Goal: Task Accomplishment & Management: Manage account settings

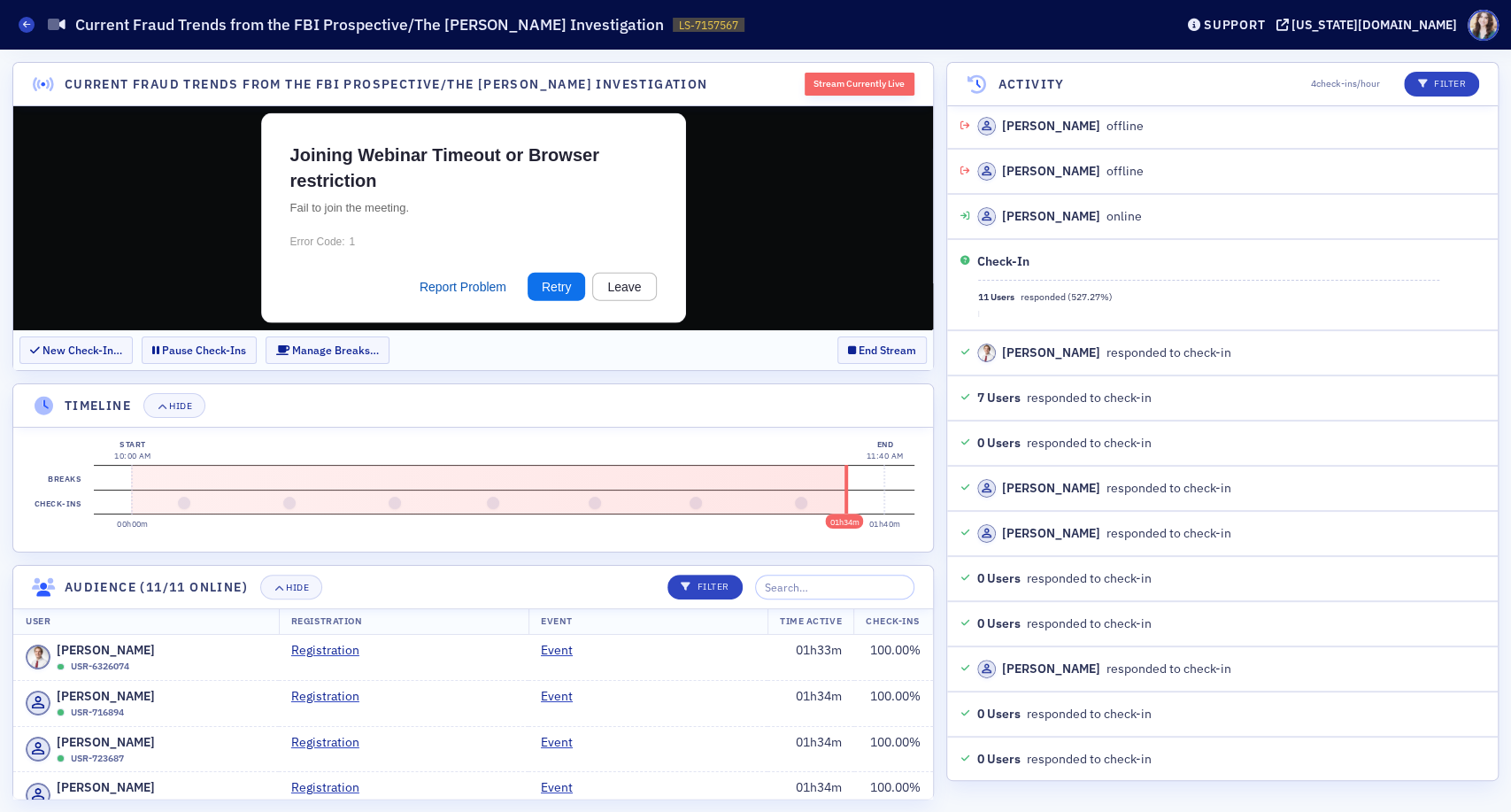
scroll to position [21666, 0]
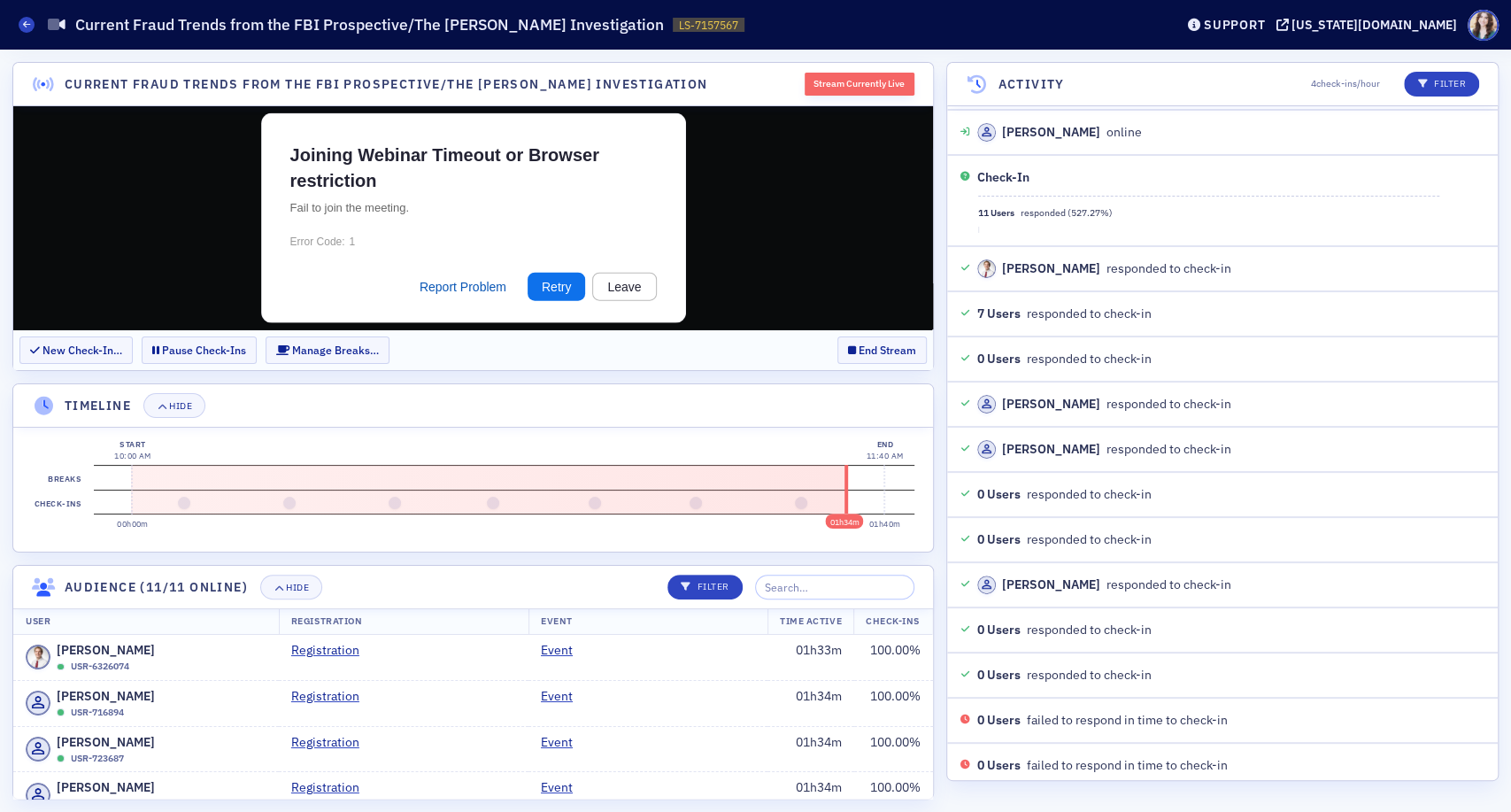
click at [820, 343] on section "New Check-In… Pause Check-Ins Manage Breaks… End Stream" at bounding box center [473, 349] width 919 height 41
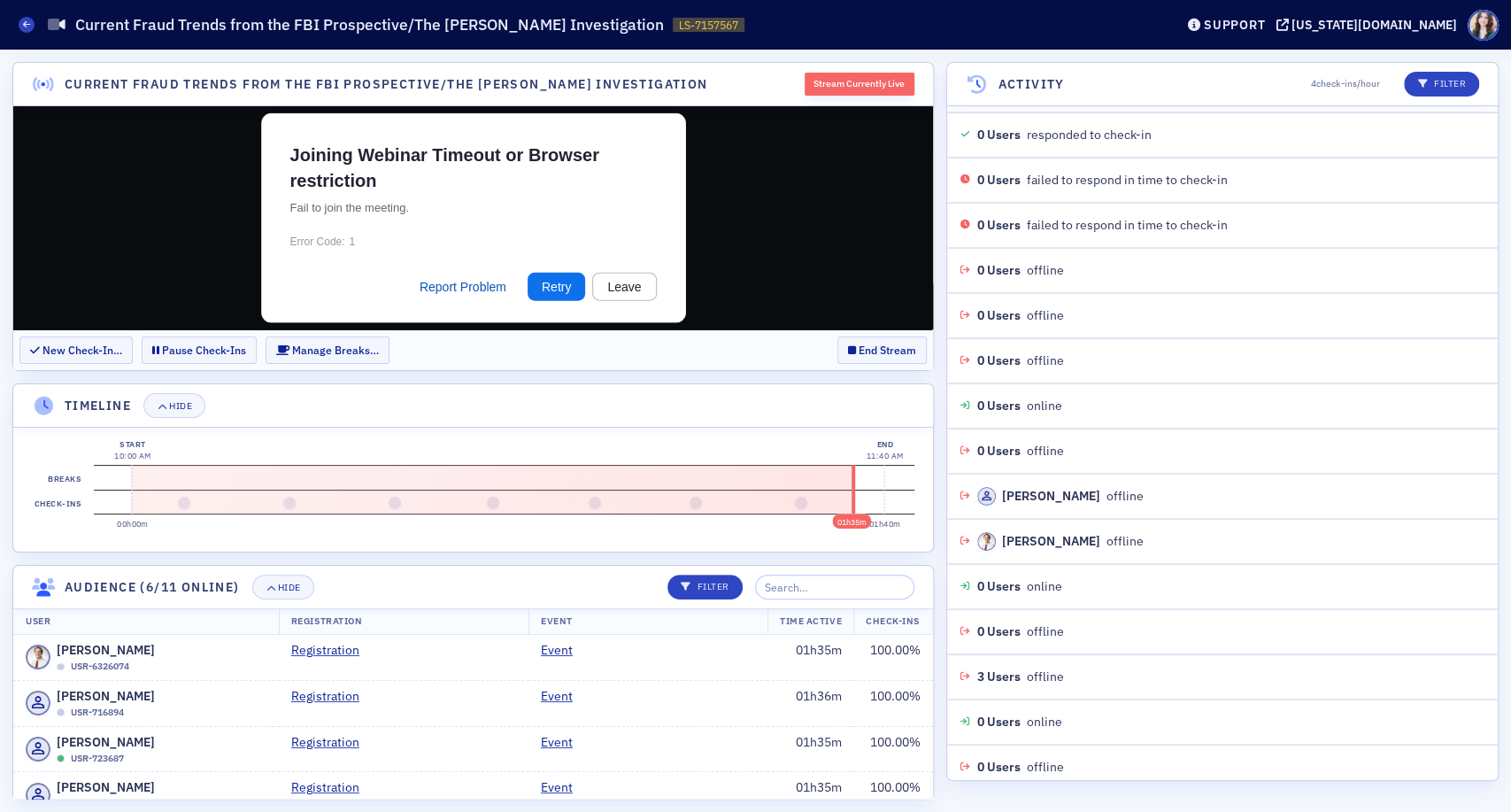
scroll to position [22294, 0]
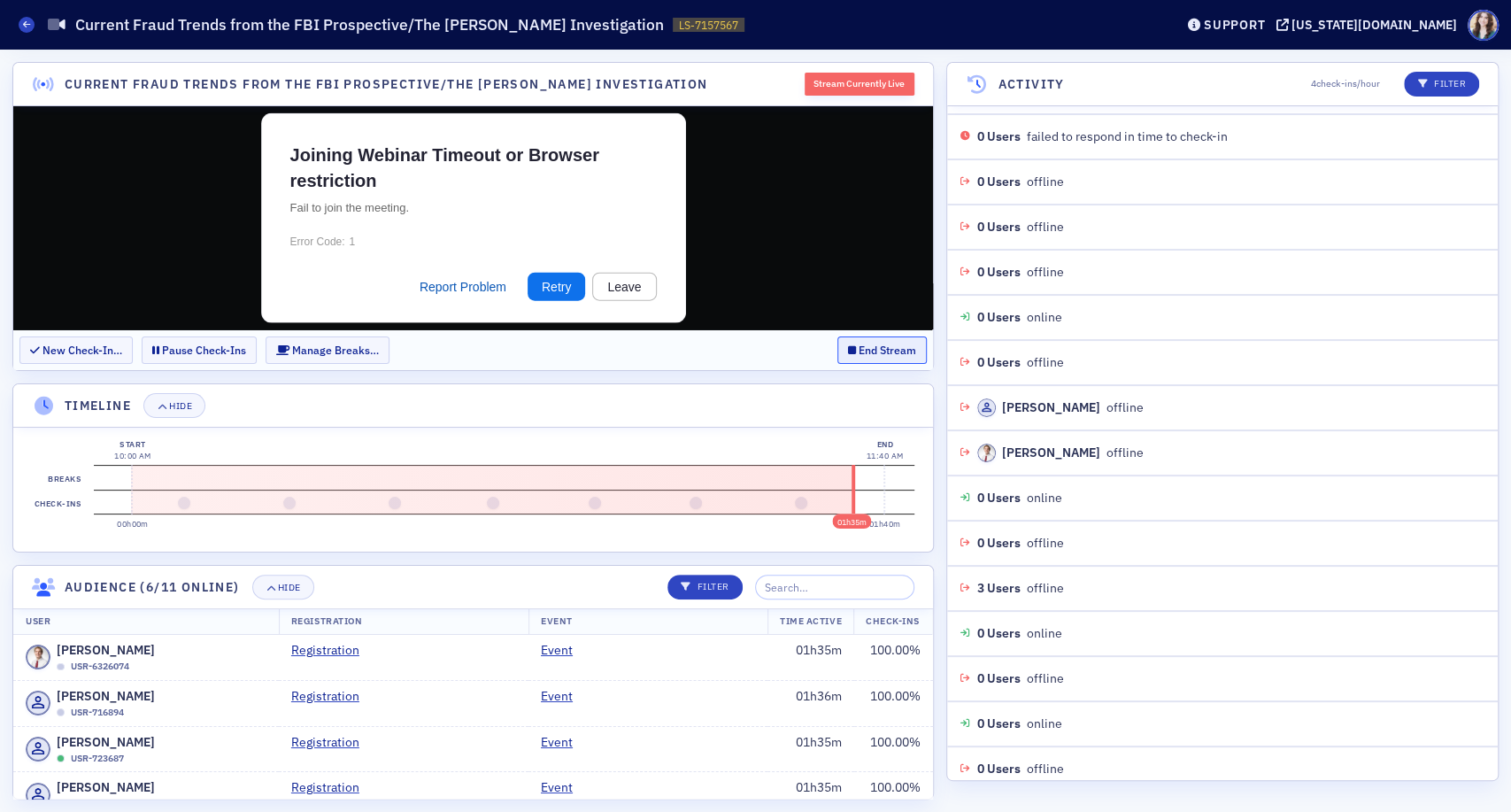
click at [865, 352] on button "End Stream" at bounding box center [882, 349] width 90 height 27
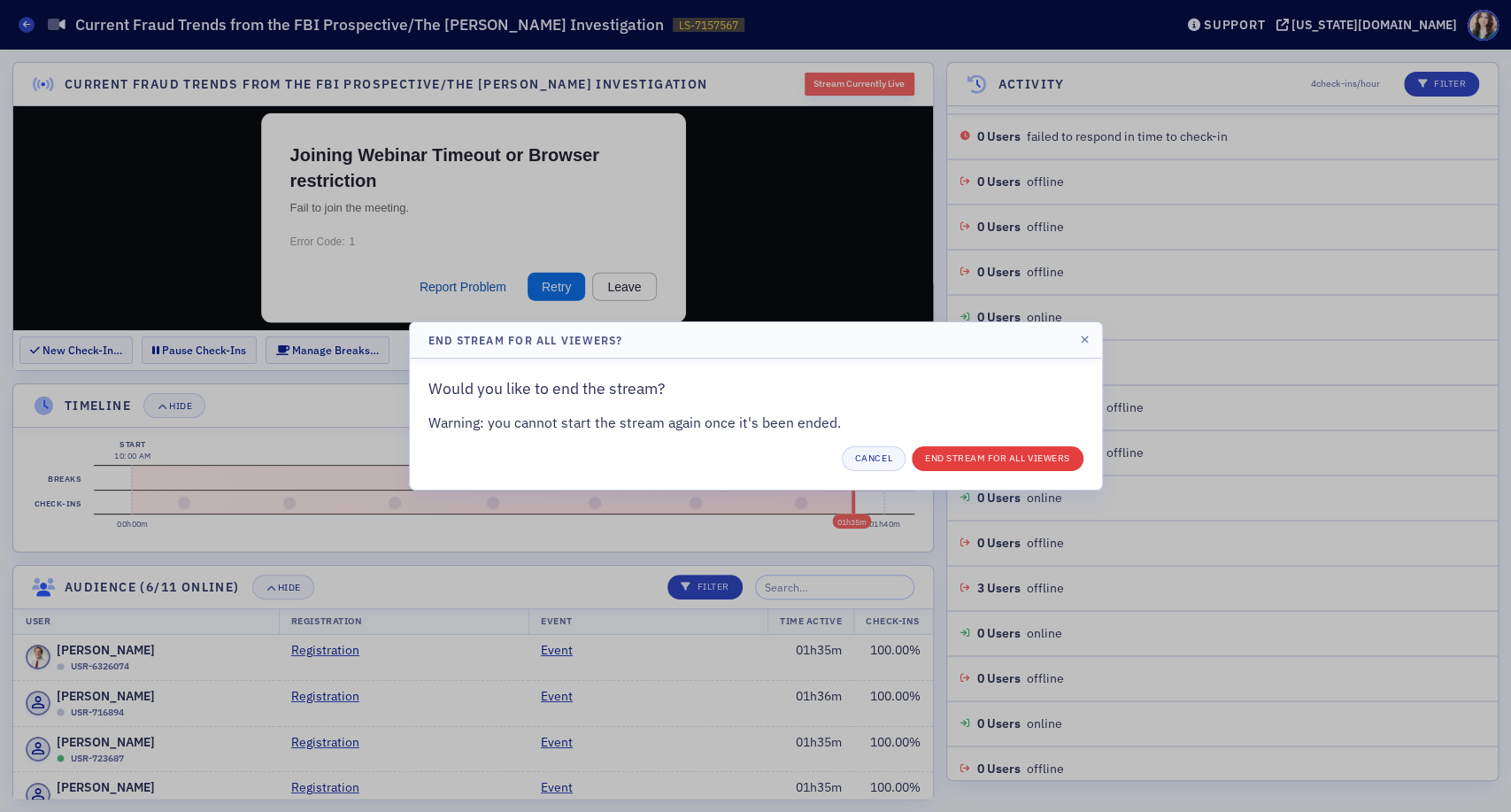
scroll to position [22341, 0]
click at [962, 465] on button "End Stream for all Viewers" at bounding box center [998, 458] width 172 height 25
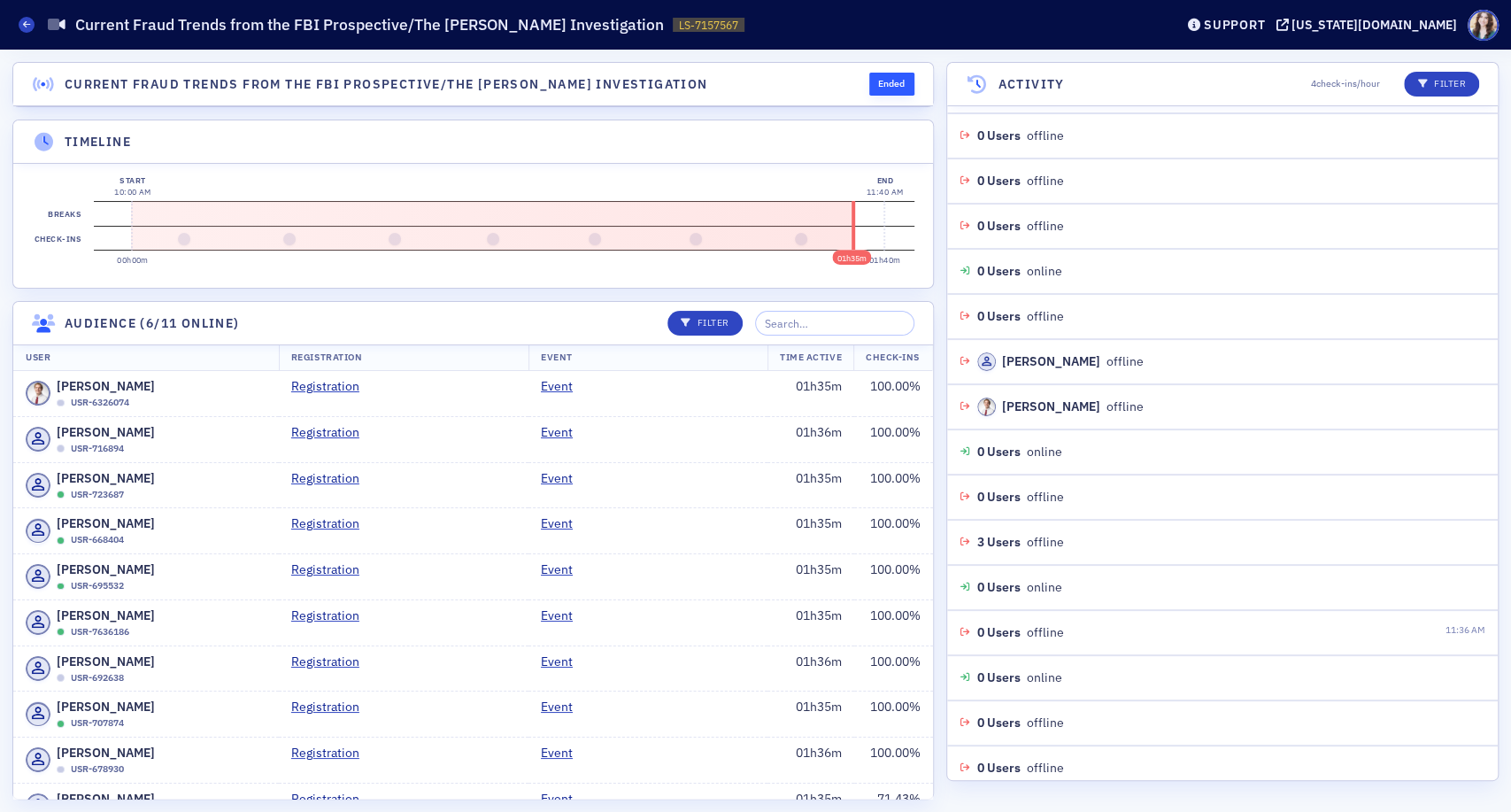
scroll to position [22430, 0]
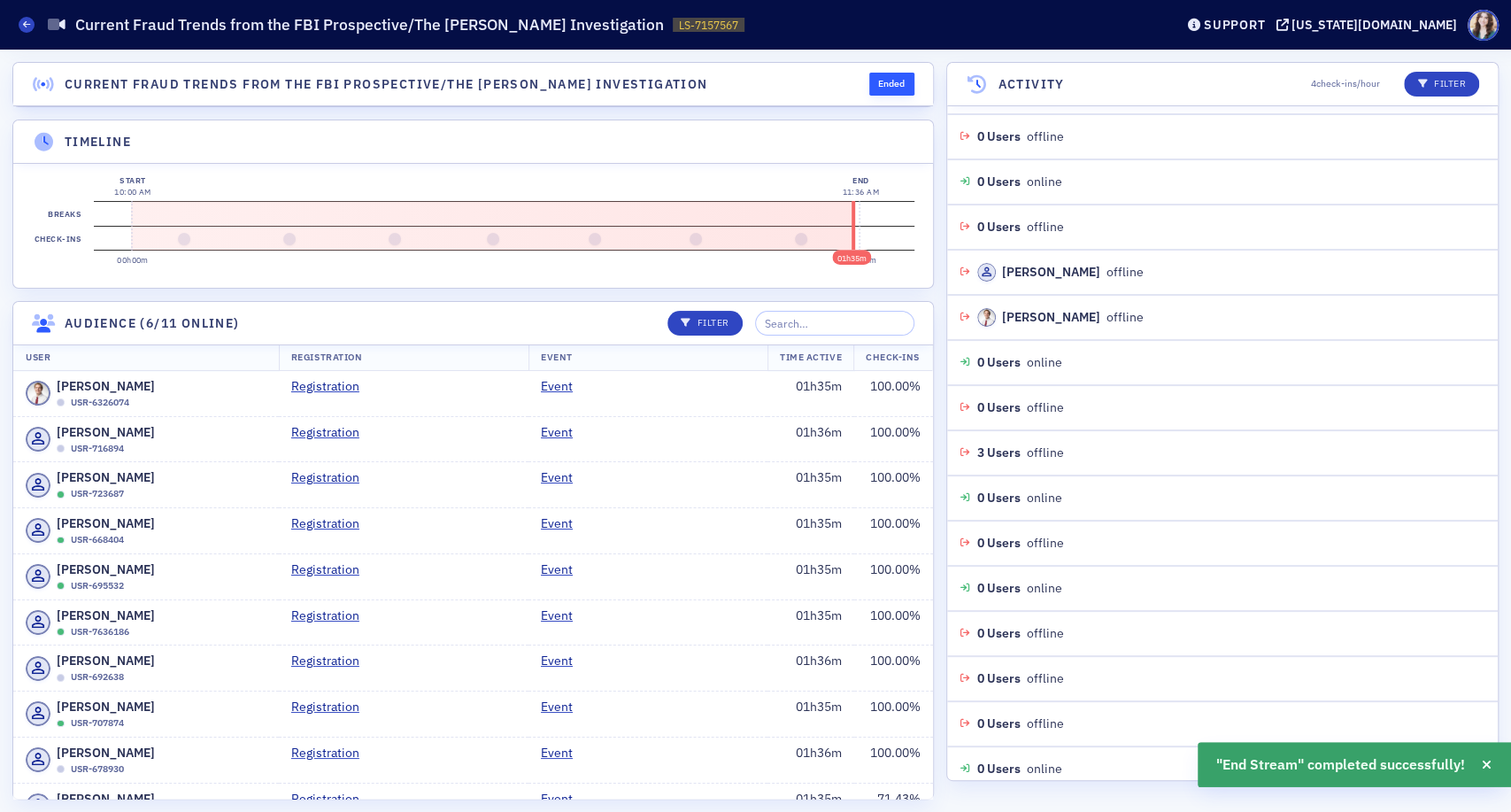
click at [901, 140] on header "Timeline" at bounding box center [473, 142] width 919 height 43
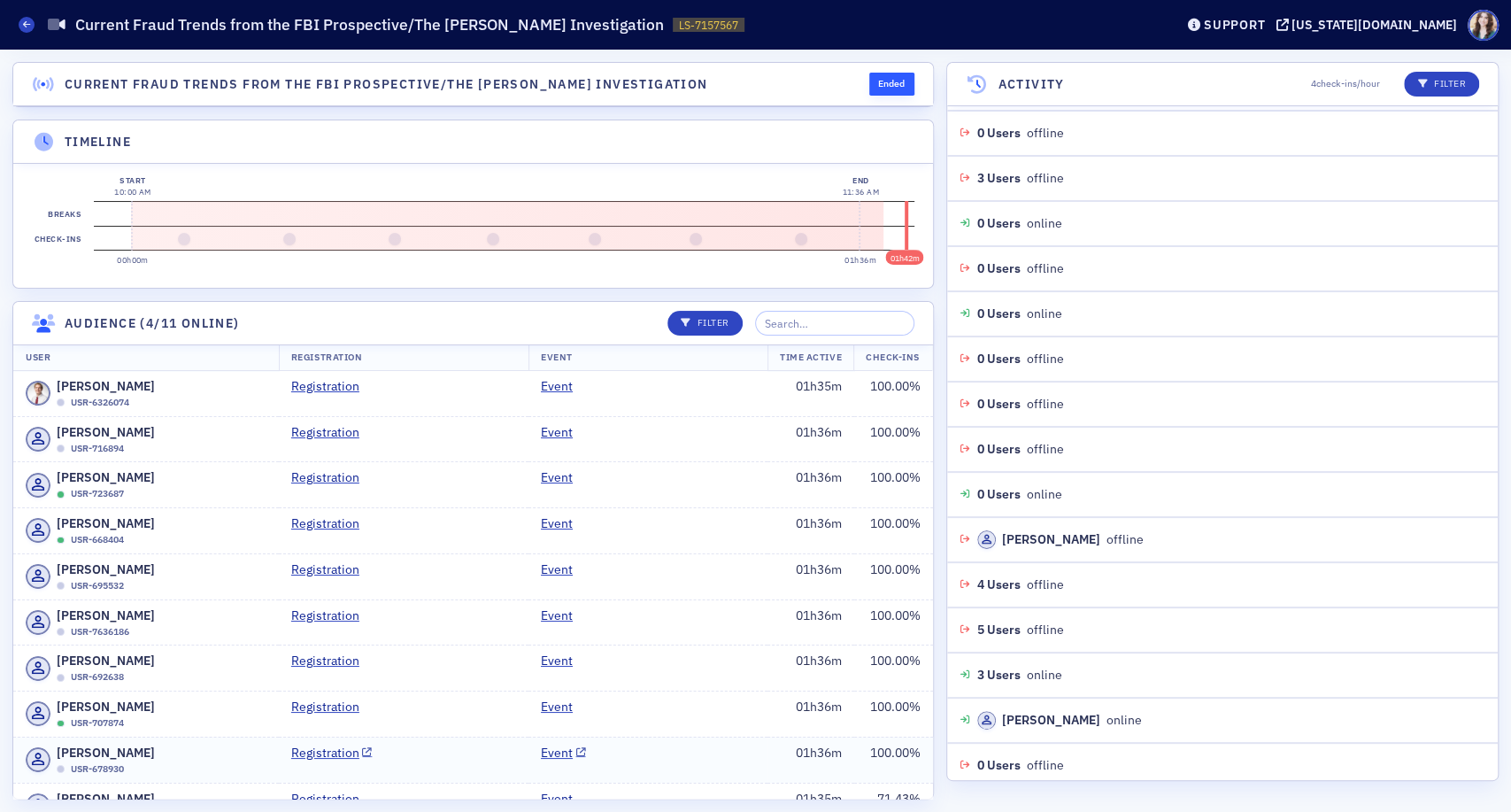
scroll to position [22748, 0]
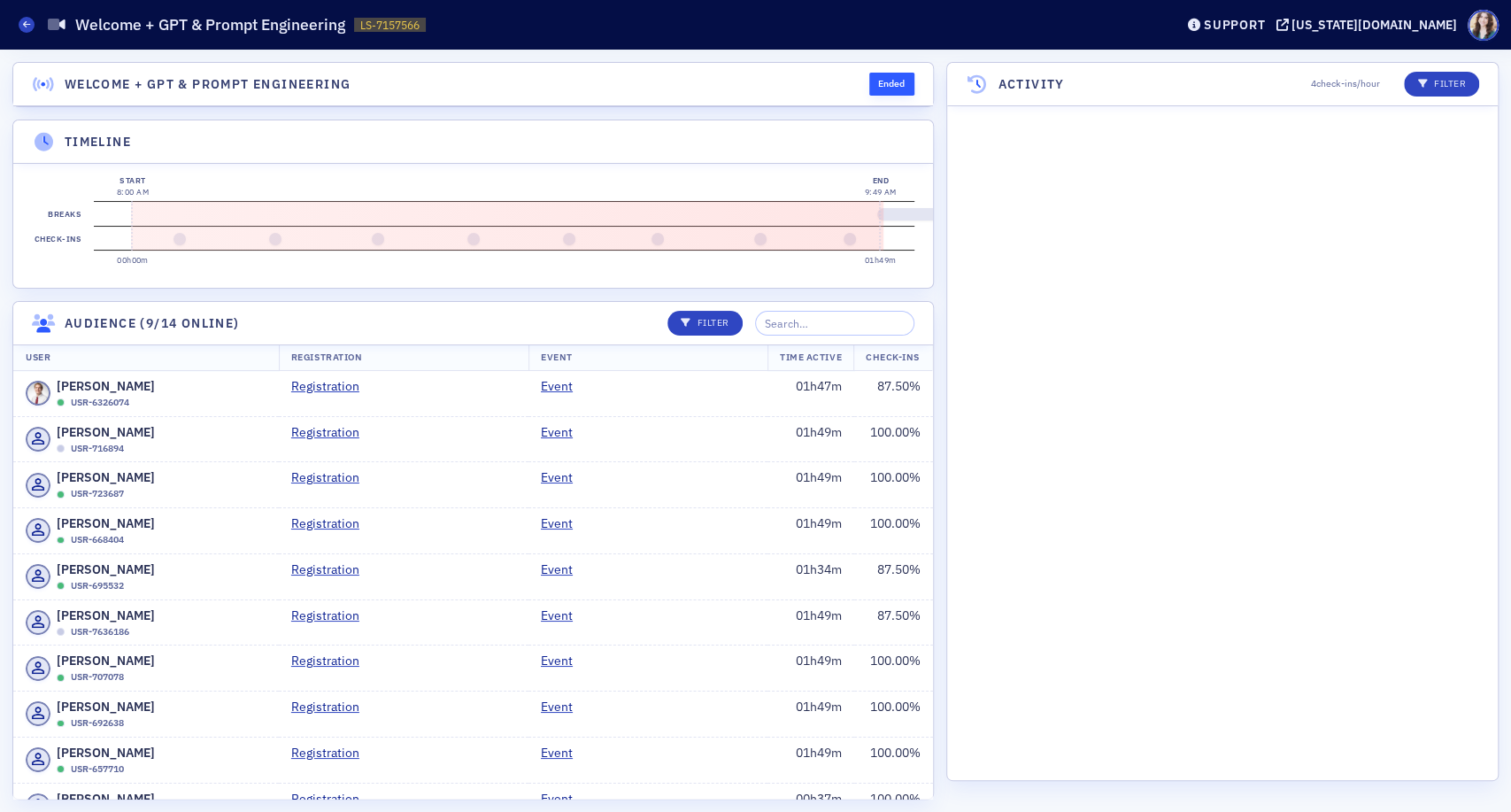
scroll to position [13809, 0]
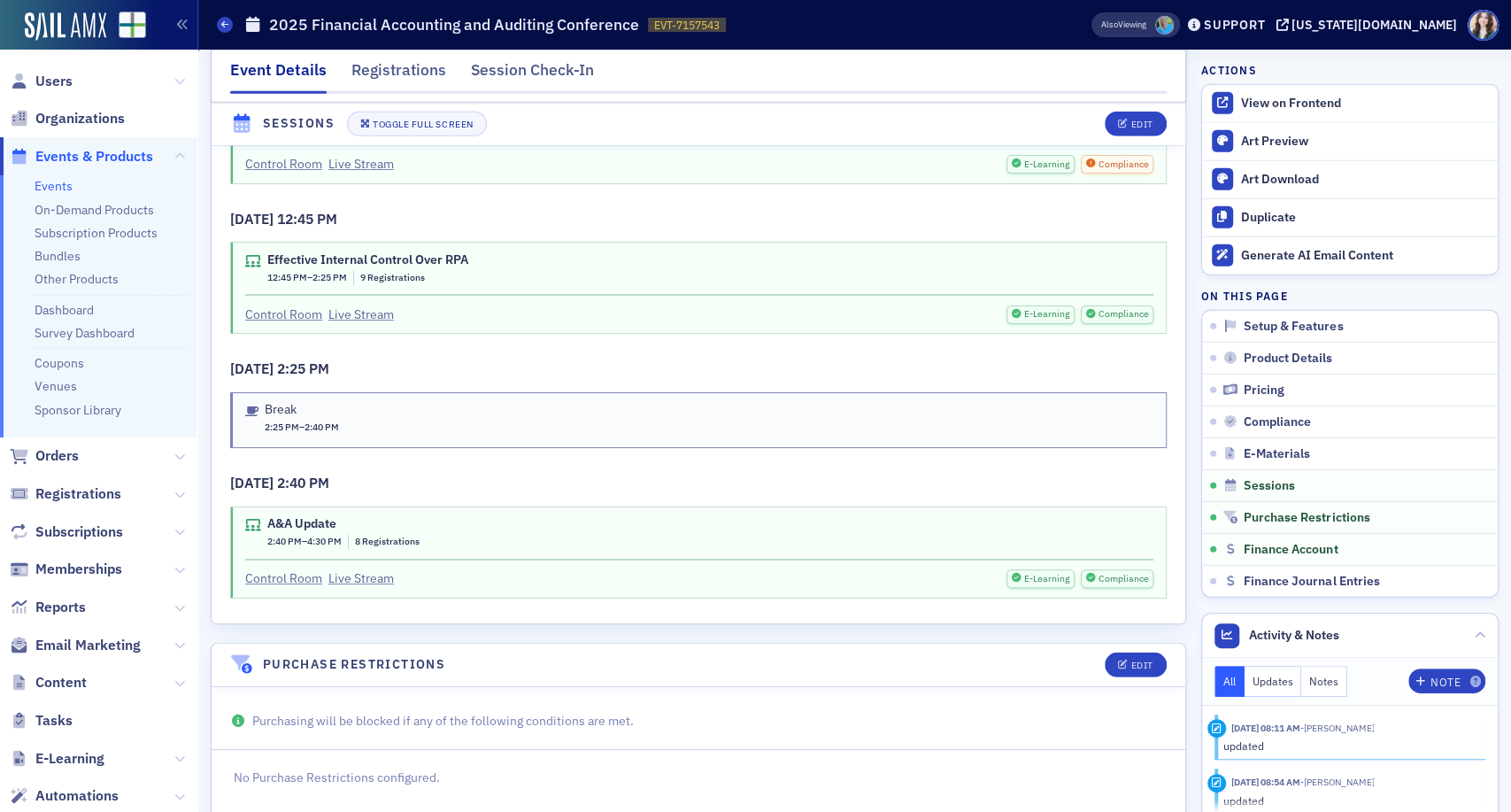
scroll to position [3356, 0]
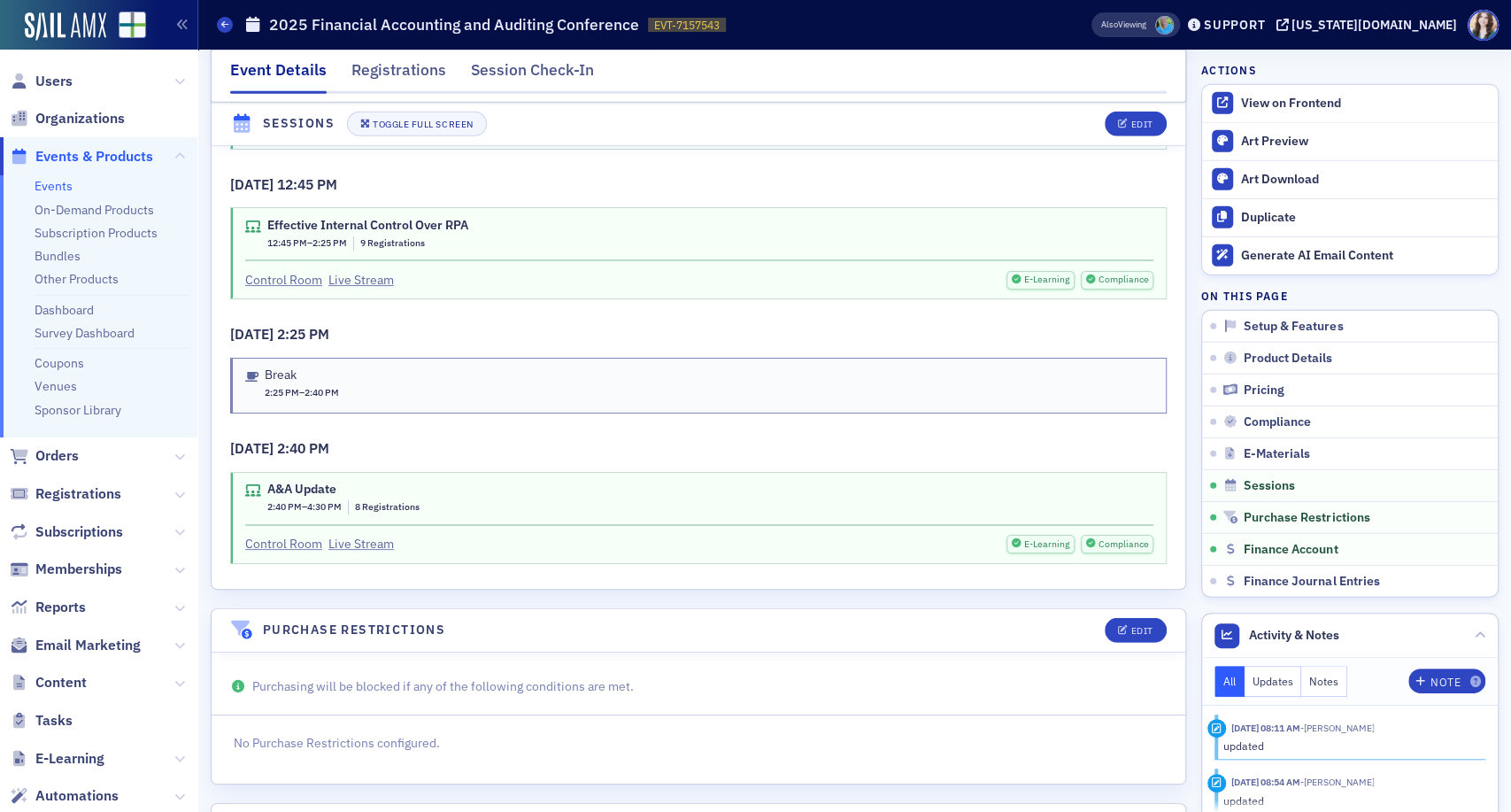
click at [1062, 64] on nav "Event Details Registrations Session Check-In" at bounding box center [698, 77] width 936 height 36
